Goal: Navigation & Orientation: Find specific page/section

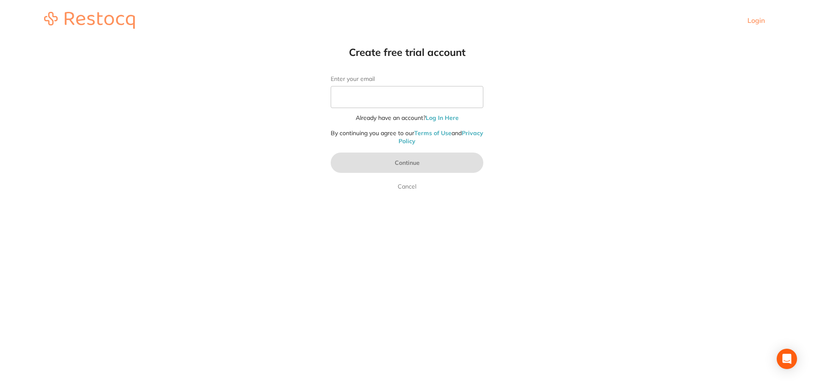
click at [452, 134] on link "Terms of Use" at bounding box center [432, 133] width 37 height 8
click at [399, 142] on link "Privacy Policy" at bounding box center [441, 137] width 85 height 16
click at [425, 139] on link "Privacy Policy" at bounding box center [441, 137] width 85 height 16
click at [447, 134] on link "Terms of Use" at bounding box center [432, 133] width 37 height 8
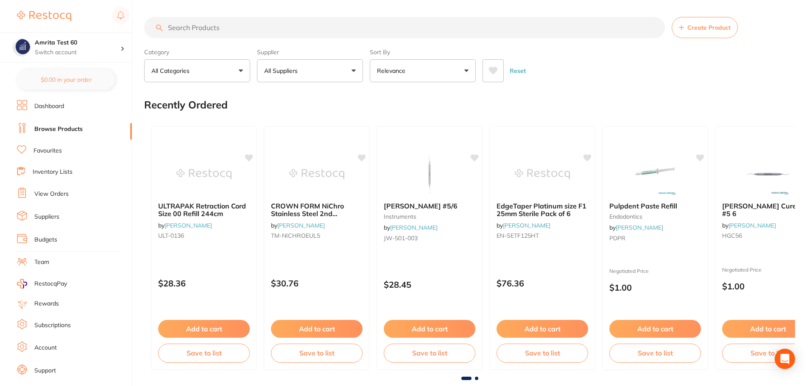
click at [58, 108] on link "Dashboard" at bounding box center [49, 106] width 30 height 8
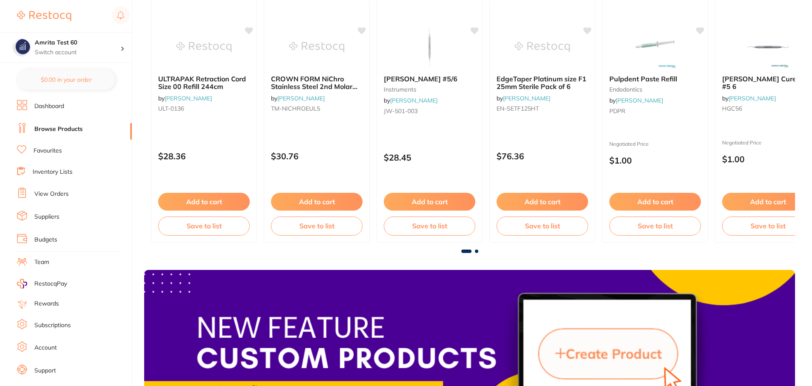
scroll to position [14, 0]
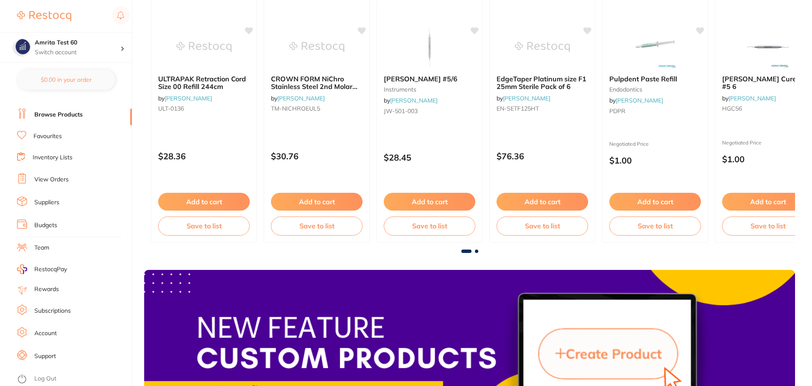
click at [45, 379] on link "Log Out" at bounding box center [45, 379] width 22 height 8
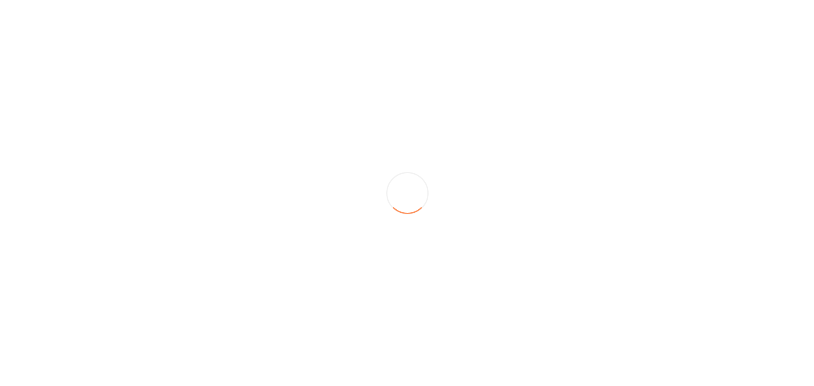
scroll to position [0, 0]
